Goal: Find specific page/section: Find specific page/section

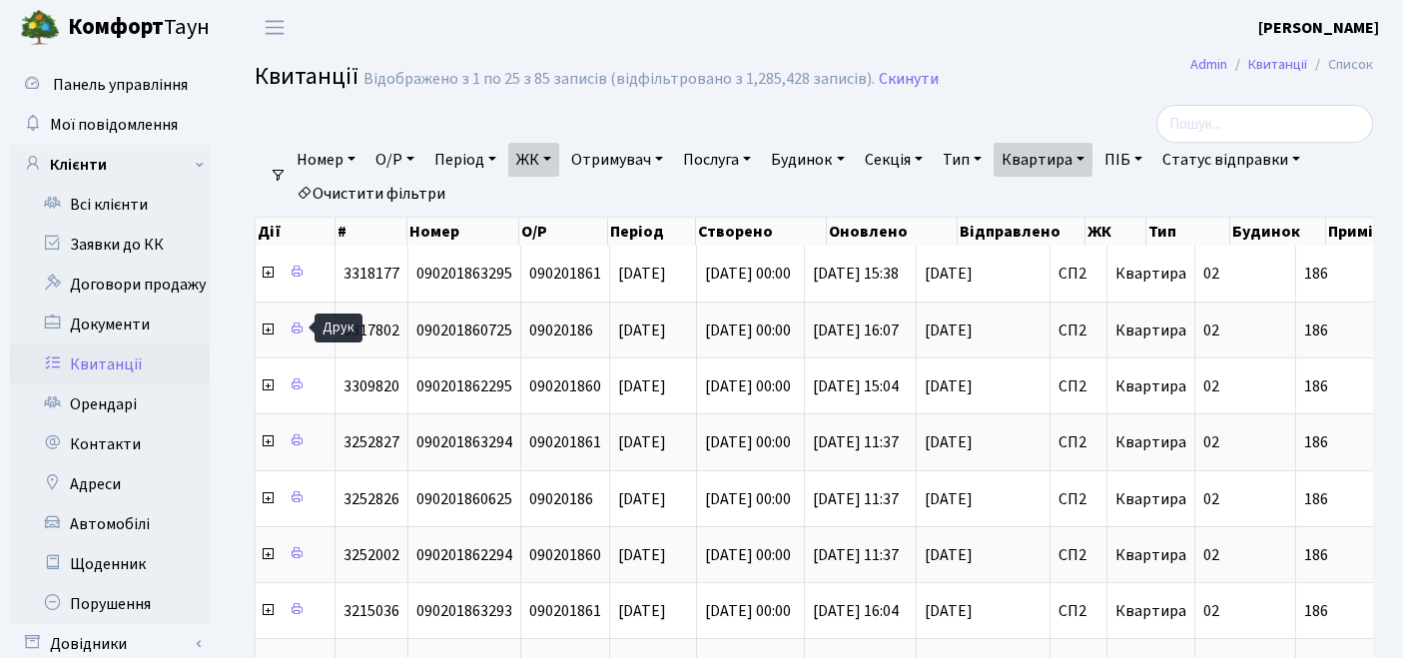
select select "25"
click at [410, 190] on link "Очистити фільтри" at bounding box center [371, 194] width 165 height 34
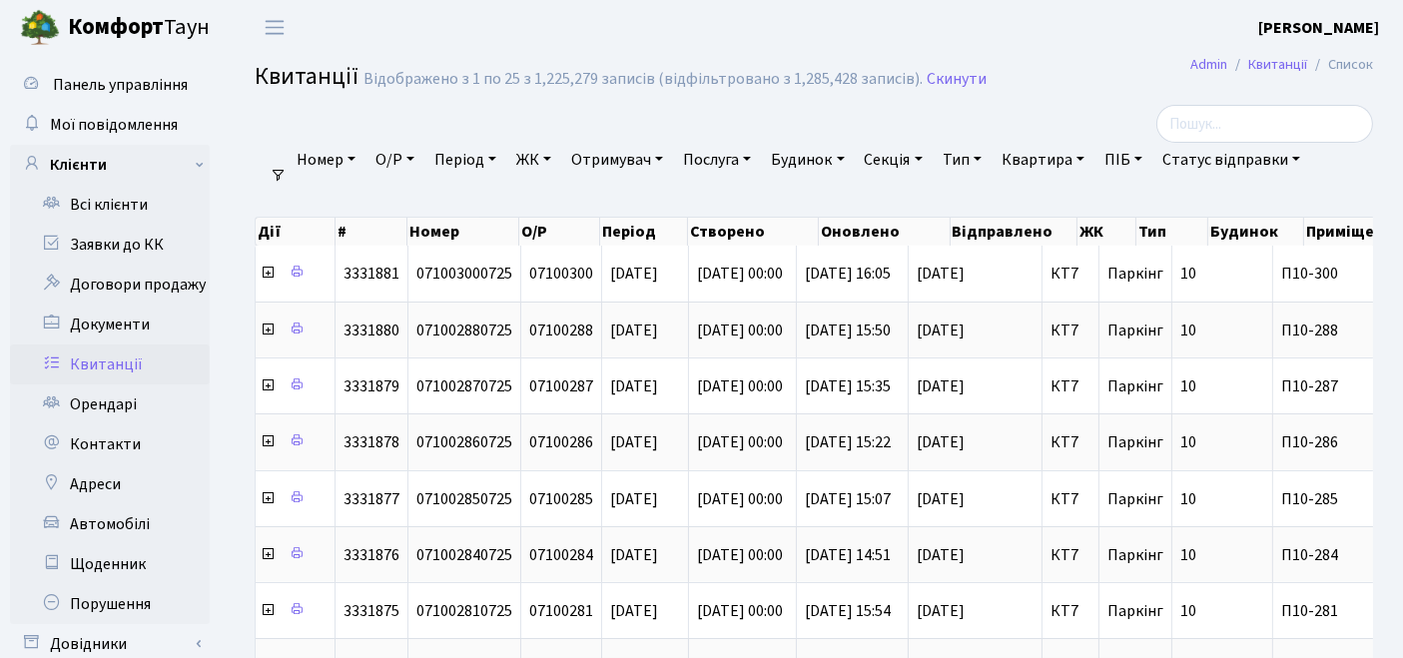
click at [551, 166] on link "ЖК" at bounding box center [533, 160] width 51 height 34
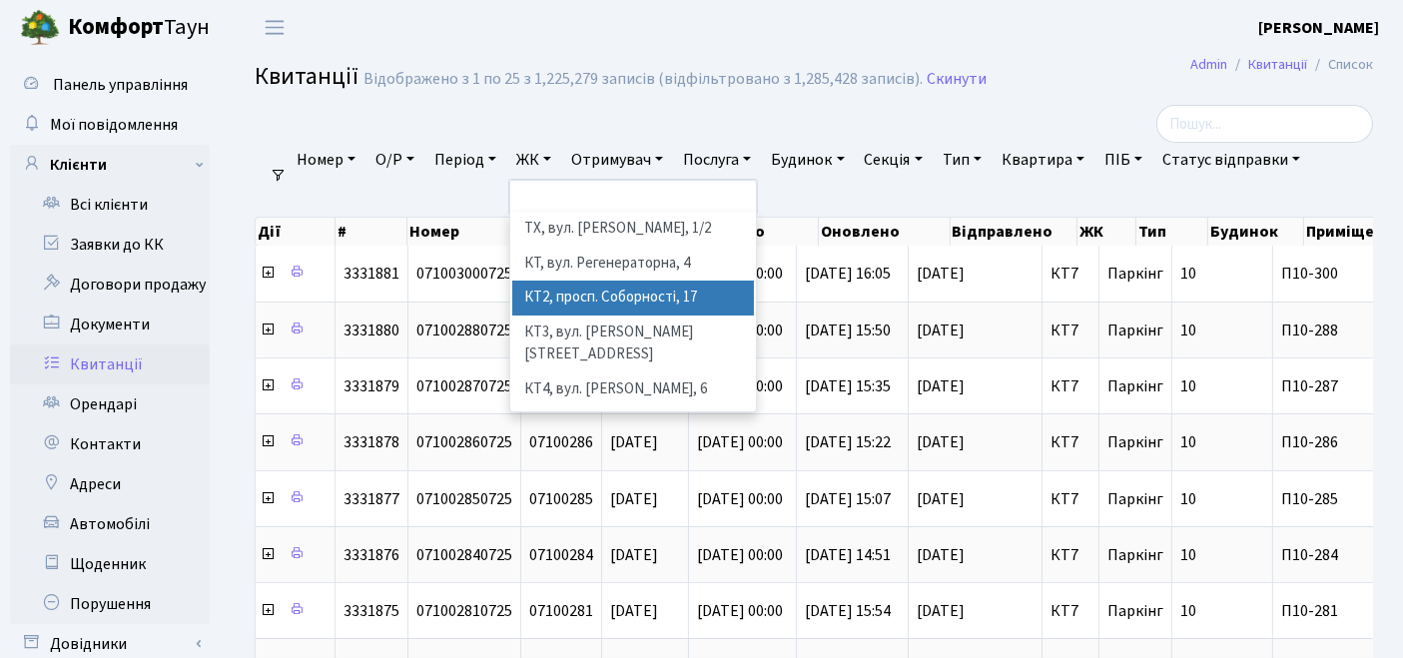
click at [576, 290] on li "КТ2, просп. Соборності, 17" at bounding box center [633, 298] width 243 height 35
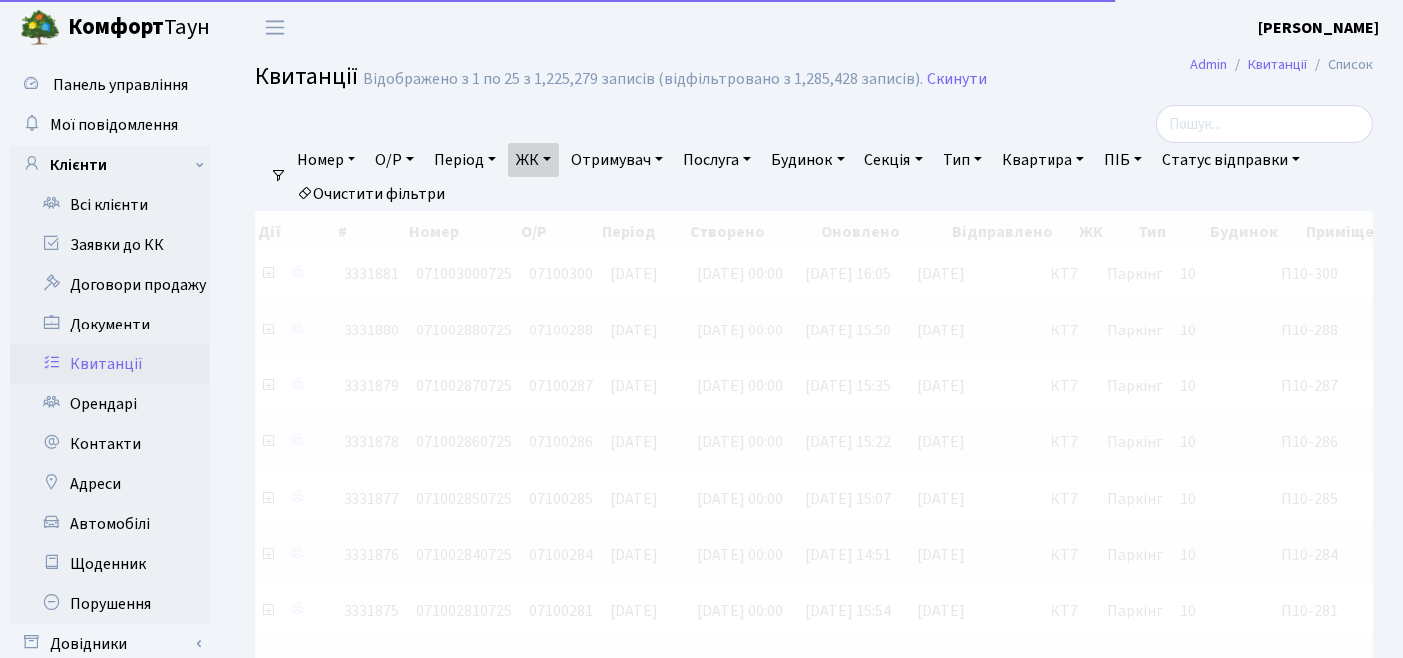
click at [1063, 162] on link "Квартира" at bounding box center [1043, 160] width 99 height 34
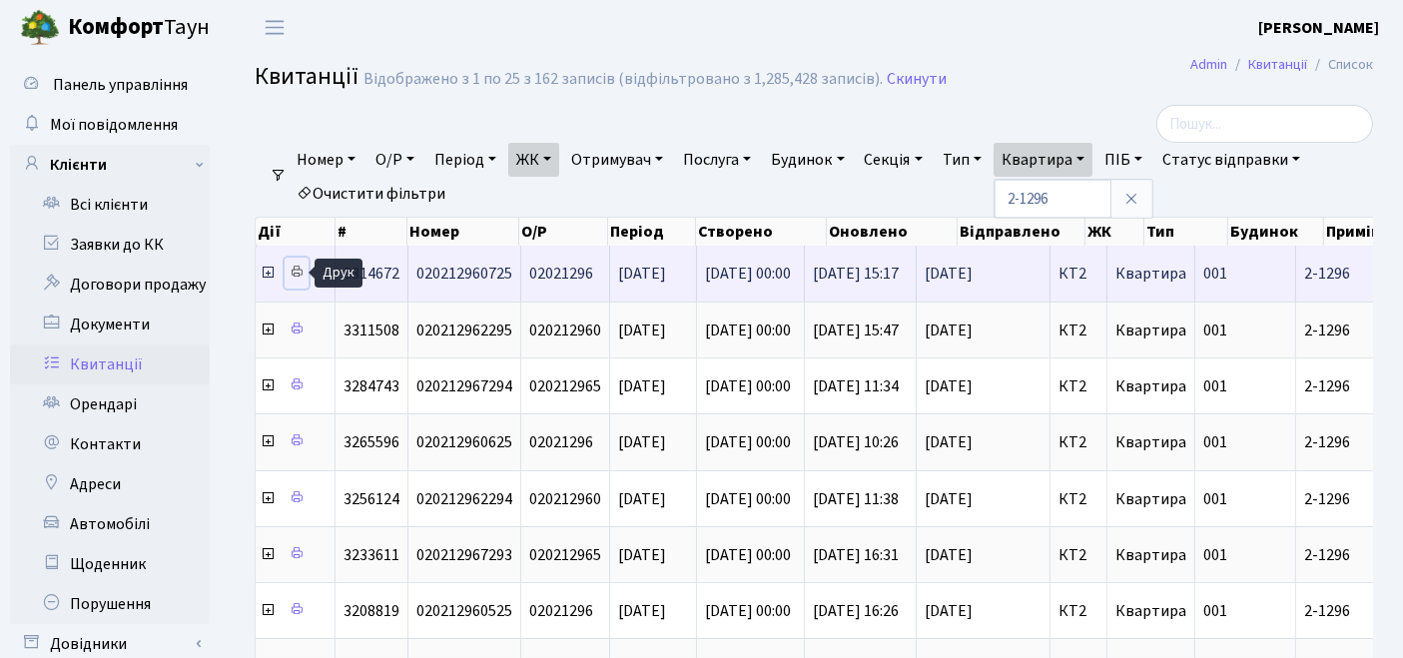
click at [297, 273] on icon at bounding box center [297, 272] width 14 height 14
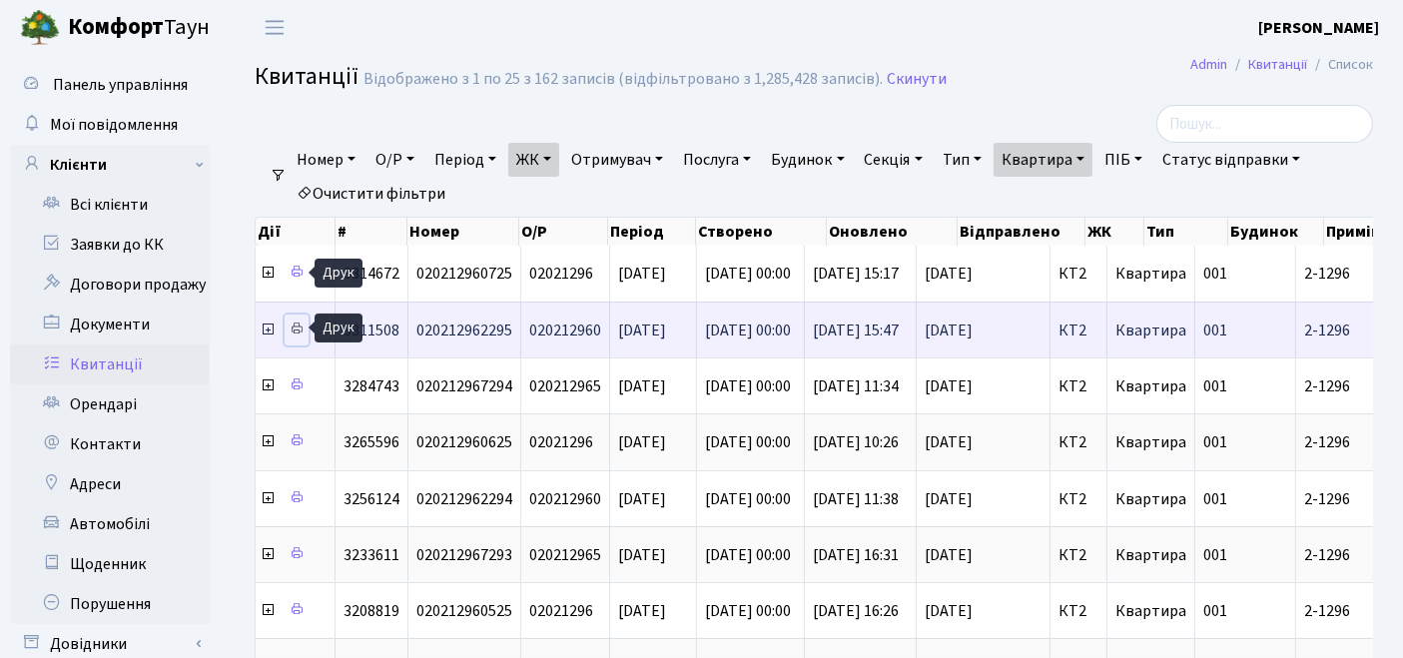
click at [298, 329] on icon at bounding box center [297, 329] width 14 height 14
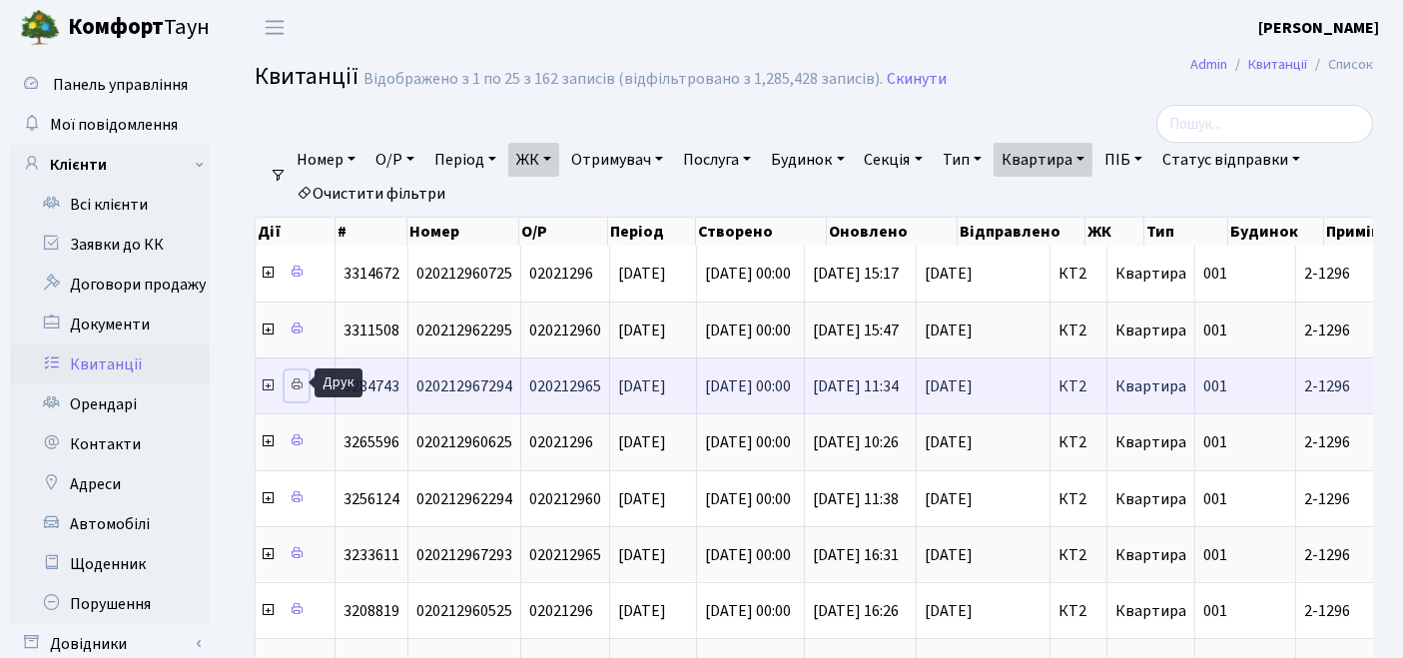
click at [300, 384] on icon at bounding box center [297, 385] width 14 height 14
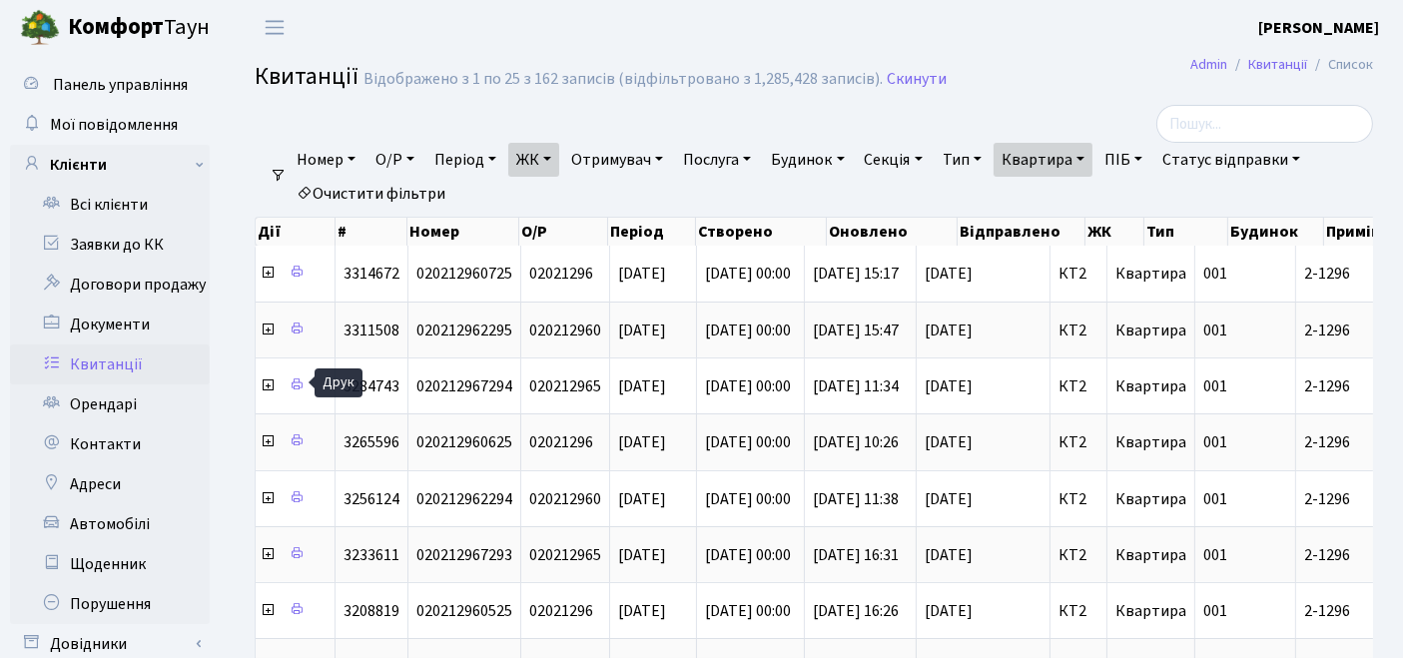
click at [1059, 150] on link "Квартира" at bounding box center [1043, 160] width 99 height 34
type input "2-1652"
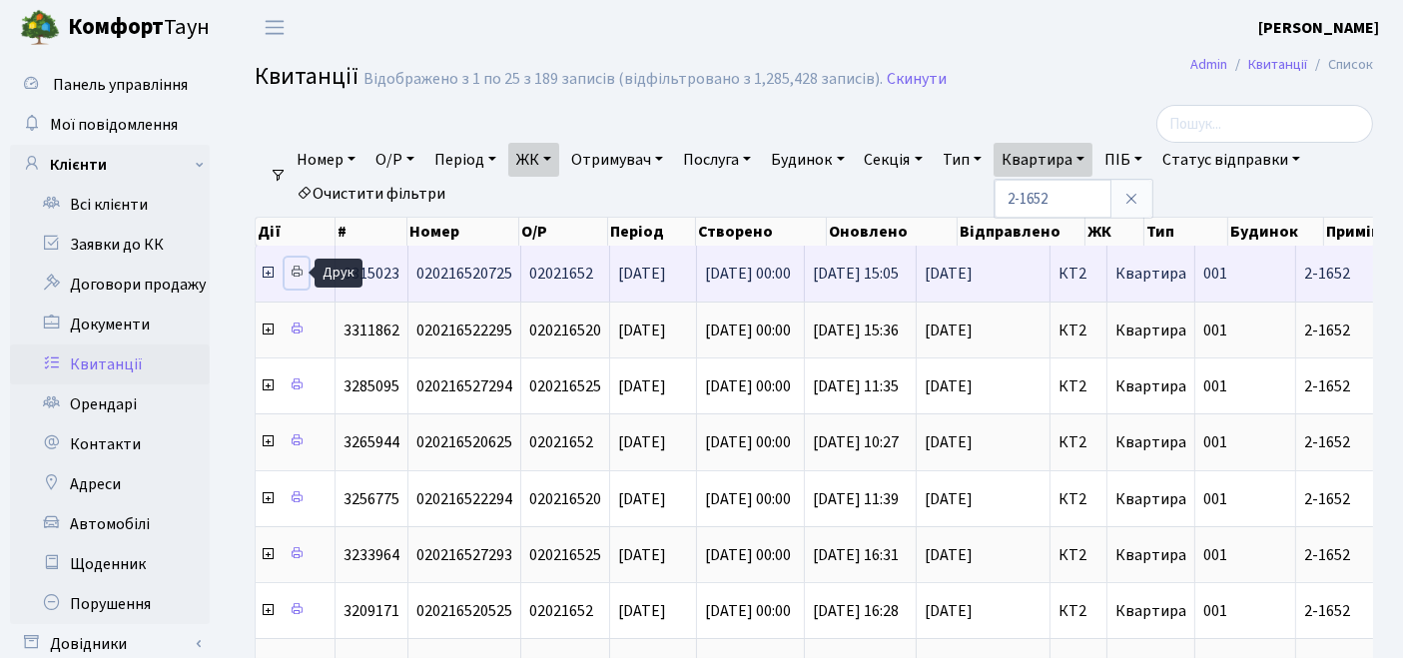
click at [293, 277] on icon at bounding box center [297, 272] width 14 height 14
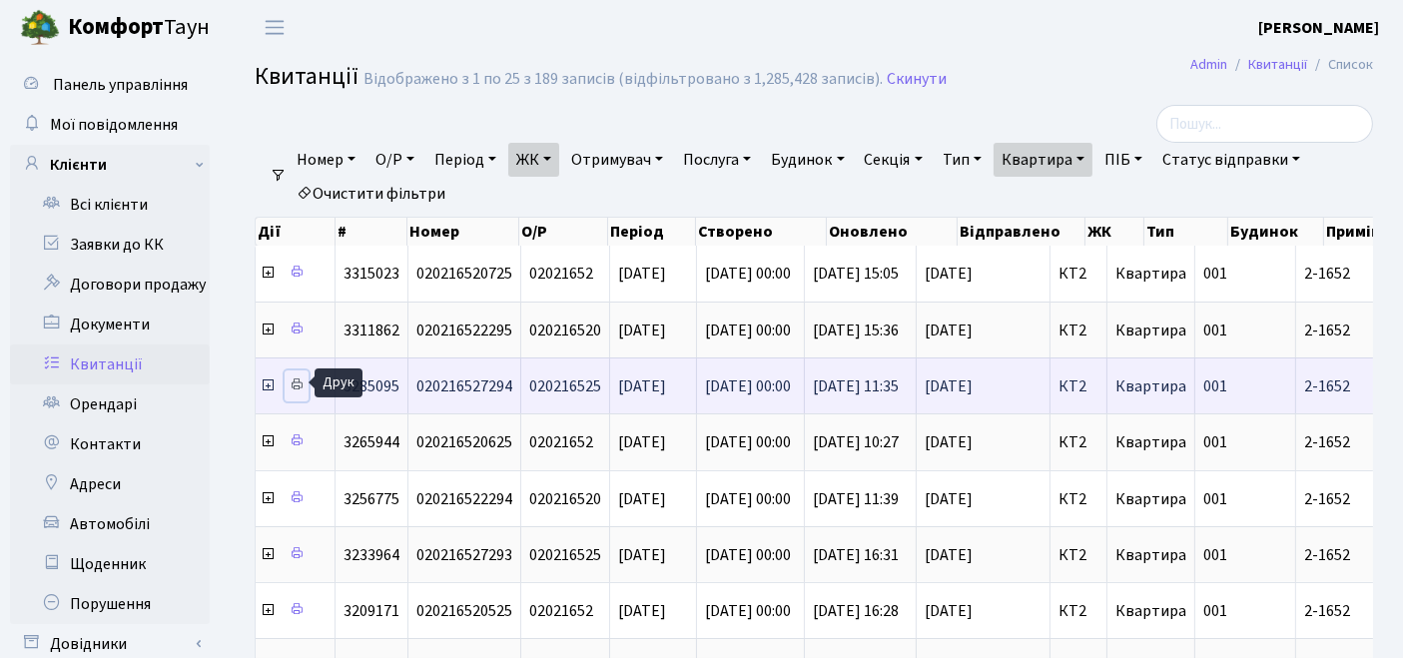
click at [297, 381] on icon at bounding box center [297, 385] width 14 height 14
